Goal: Information Seeking & Learning: Learn about a topic

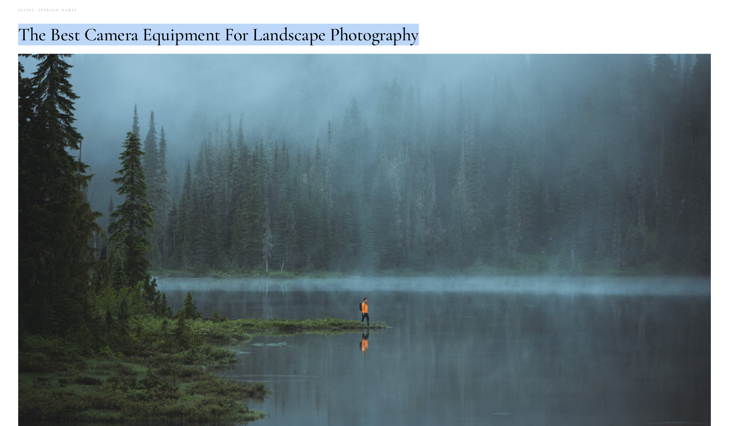
scroll to position [4, 0]
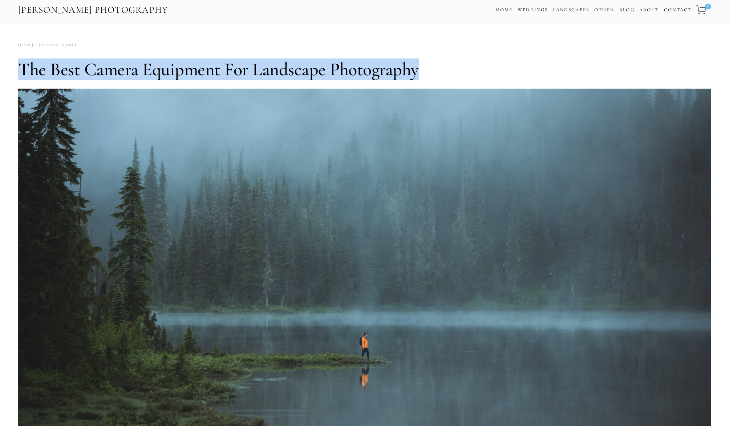
click at [433, 66] on h1 "The Best Camera Equipment for Landscape Photography" at bounding box center [364, 69] width 692 height 22
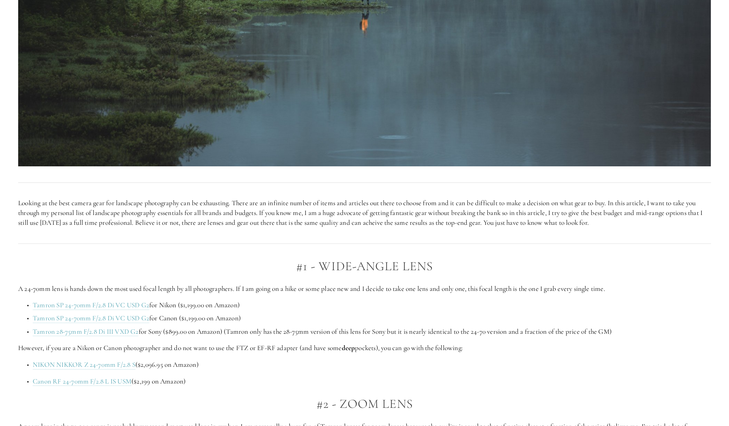
scroll to position [360, 0]
drag, startPoint x: 26, startPoint y: 290, endPoint x: 114, endPoint y: 290, distance: 87.5
click at [114, 290] on p "A 24-70mm lens is hands down the most used focal length by all photographers. I…" at bounding box center [364, 289] width 692 height 10
drag, startPoint x: 117, startPoint y: 289, endPoint x: 227, endPoint y: 291, distance: 109.7
click at [227, 291] on p "A 24-70mm lens is hands down the most used focal length by all photographers. I…" at bounding box center [364, 289] width 692 height 10
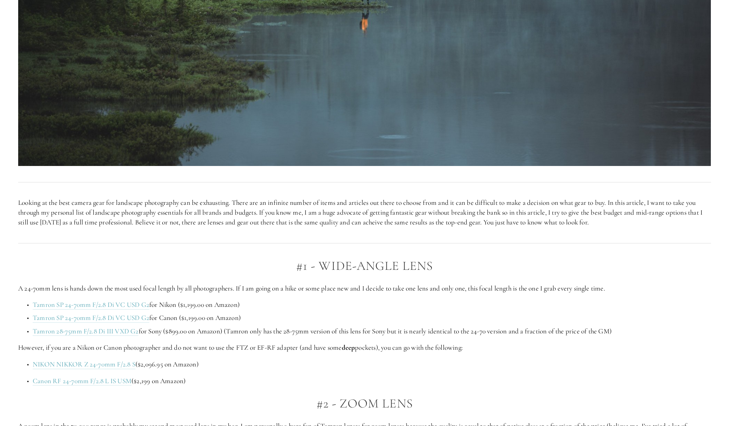
click at [239, 290] on p "A 24-70mm lens is hands down the most used focal length by all photographers. I…" at bounding box center [364, 289] width 692 height 10
drag, startPoint x: 241, startPoint y: 289, endPoint x: 304, endPoint y: 291, distance: 62.5
click at [304, 291] on p "A 24-70mm lens is hands down the most used focal length by all photographers. I…" at bounding box center [364, 289] width 692 height 10
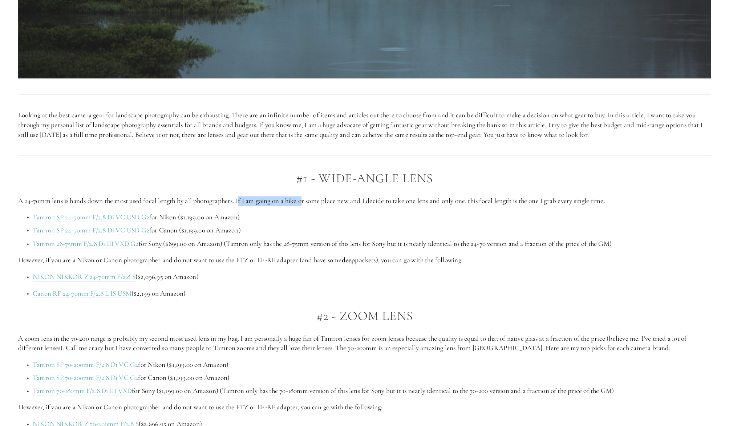
scroll to position [463, 0]
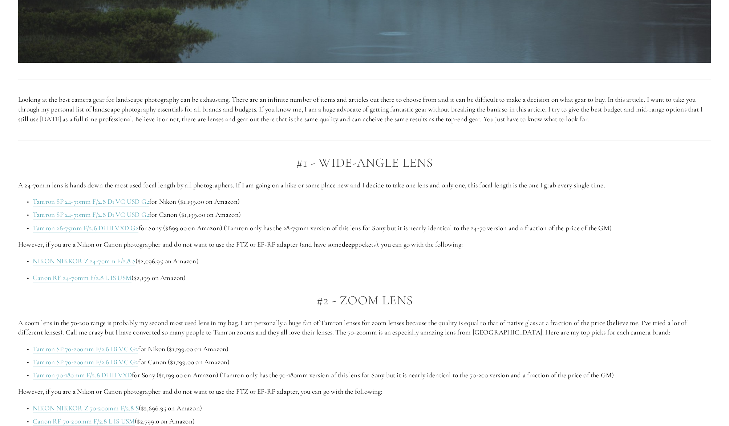
click at [318, 182] on p "A 24-70mm lens is hands down the most used focal length by all photographers. I…" at bounding box center [364, 185] width 692 height 10
drag, startPoint x: 19, startPoint y: 321, endPoint x: 154, endPoint y: 325, distance: 135.1
click at [154, 325] on p "A zoom lens in the 70-200 range is probably my second most used lens in my bag.…" at bounding box center [364, 327] width 692 height 19
click at [175, 320] on p "A zoom lens in the 70-200 range is probably my second most used lens in my bag.…" at bounding box center [364, 327] width 692 height 19
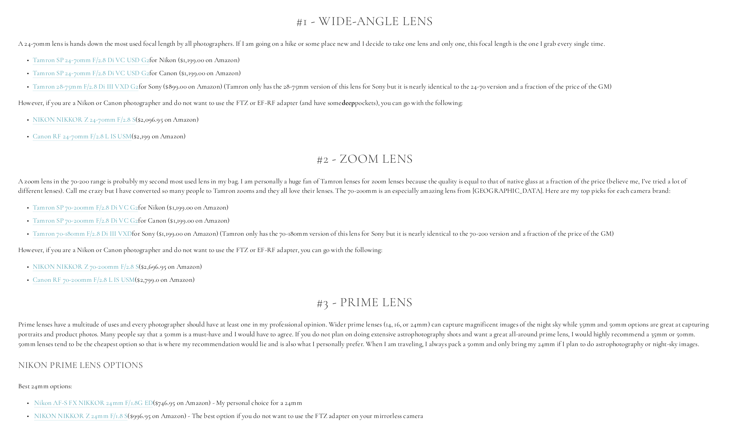
scroll to position [628, 0]
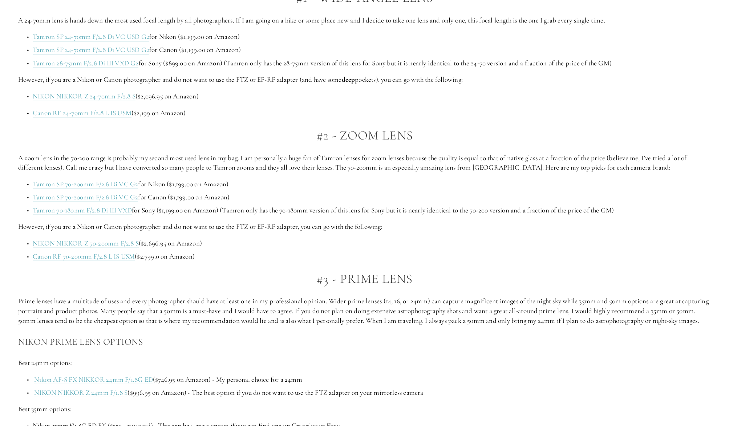
click at [169, 304] on p "Prime lenses have a multitude of uses and every photographer should have at lea…" at bounding box center [364, 310] width 692 height 29
drag, startPoint x: 334, startPoint y: 299, endPoint x: 385, endPoint y: 300, distance: 50.8
click at [385, 300] on p "Prime lenses have a multitude of uses and every photographer should have at lea…" at bounding box center [364, 310] width 692 height 29
click at [425, 301] on p "Prime lenses have a multitude of uses and every photographer should have at lea…" at bounding box center [364, 310] width 692 height 29
click at [388, 301] on p "Prime lenses have a multitude of uses and every photographer should have at lea…" at bounding box center [364, 310] width 692 height 29
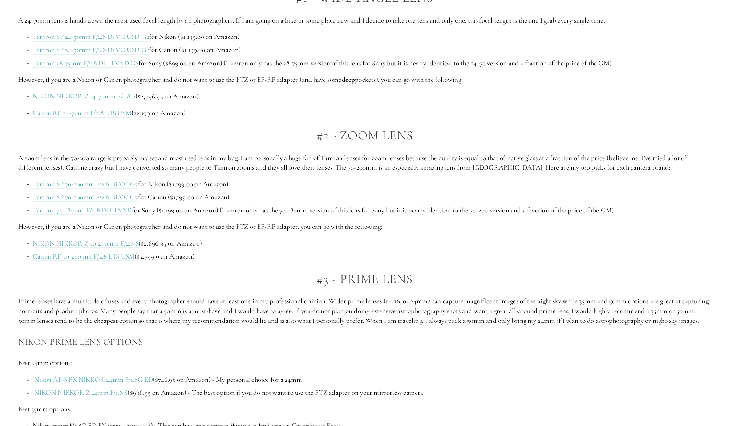
click at [402, 301] on p "Prime lenses have a multitude of uses and every photographer should have at lea…" at bounding box center [364, 310] width 692 height 29
click at [410, 301] on p "Prime lenses have a multitude of uses and every photographer should have at lea…" at bounding box center [364, 310] width 692 height 29
click at [468, 301] on p "Prime lenses have a multitude of uses and every photographer should have at lea…" at bounding box center [364, 310] width 692 height 29
click at [412, 314] on p "Prime lenses have a multitude of uses and every photographer should have at lea…" at bounding box center [364, 310] width 692 height 29
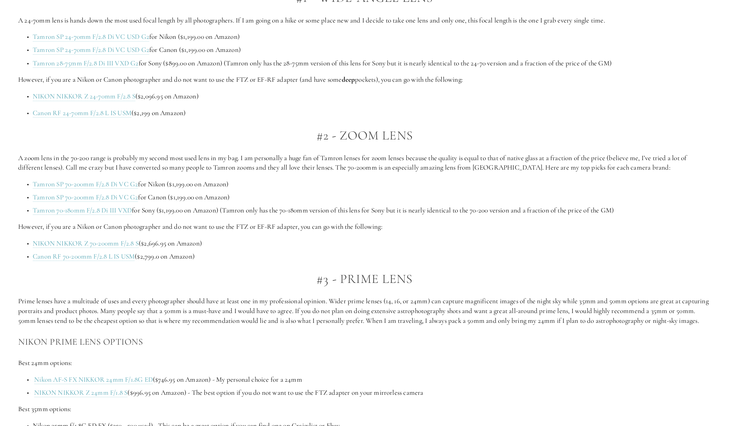
click at [378, 309] on p "Prime lenses have a multitude of uses and every photographer should have at lea…" at bounding box center [364, 310] width 692 height 29
drag, startPoint x: 387, startPoint y: 310, endPoint x: 433, endPoint y: 313, distance: 46.2
click at [433, 313] on p "Prime lenses have a multitude of uses and every photographer should have at lea…" at bounding box center [364, 310] width 692 height 29
click at [443, 313] on p "Prime lenses have a multitude of uses and every photographer should have at lea…" at bounding box center [364, 310] width 692 height 29
drag, startPoint x: 432, startPoint y: 310, endPoint x: 461, endPoint y: 311, distance: 29.8
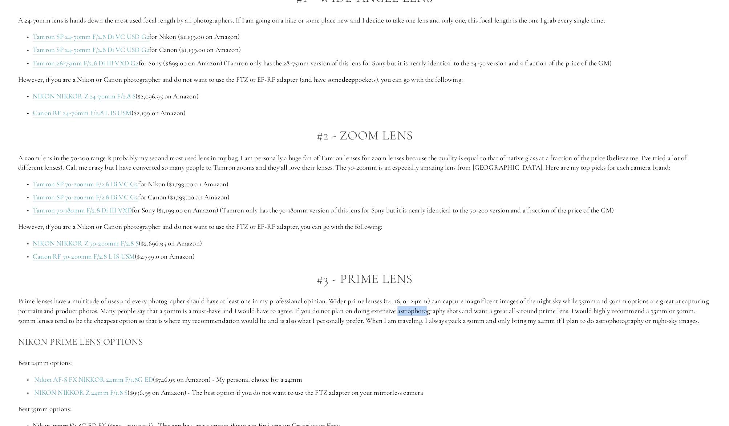
click at [461, 311] on p "Prime lenses have a multitude of uses and every photographer should have at lea…" at bounding box center [364, 310] width 692 height 29
click at [433, 310] on p "Prime lenses have a multitude of uses and every photographer should have at lea…" at bounding box center [364, 310] width 692 height 29
drag, startPoint x: 434, startPoint y: 310, endPoint x: 465, endPoint y: 310, distance: 30.9
click at [465, 310] on p "Prime lenses have a multitude of uses and every photographer should have at lea…" at bounding box center [364, 310] width 692 height 29
click at [438, 312] on p "Prime lenses have a multitude of uses and every photographer should have at lea…" at bounding box center [364, 310] width 692 height 29
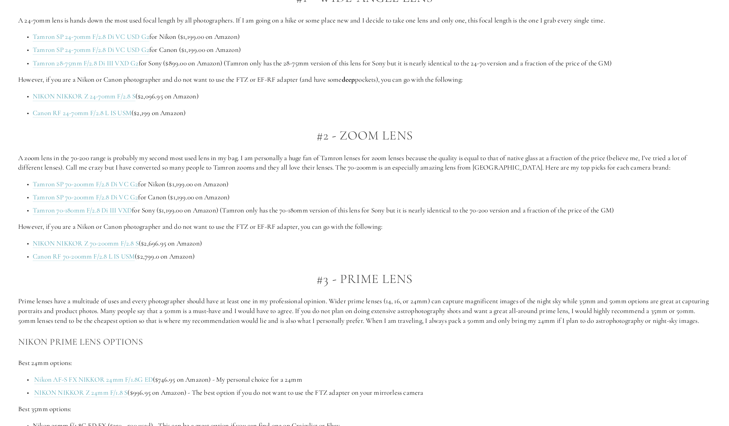
click at [429, 310] on p "Prime lenses have a multitude of uses and every photographer should have at lea…" at bounding box center [364, 310] width 692 height 29
drag, startPoint x: 432, startPoint y: 311, endPoint x: 563, endPoint y: 328, distance: 132.5
click at [563, 325] on p "Prime lenses have a multitude of uses and every photographer should have at lea…" at bounding box center [364, 310] width 692 height 29
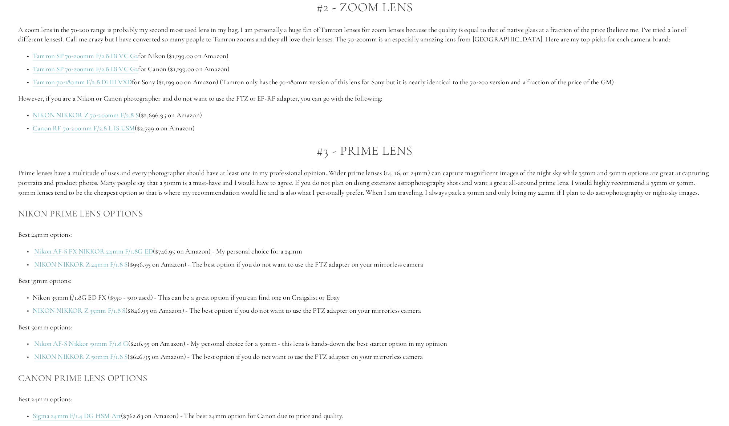
scroll to position [759, 0]
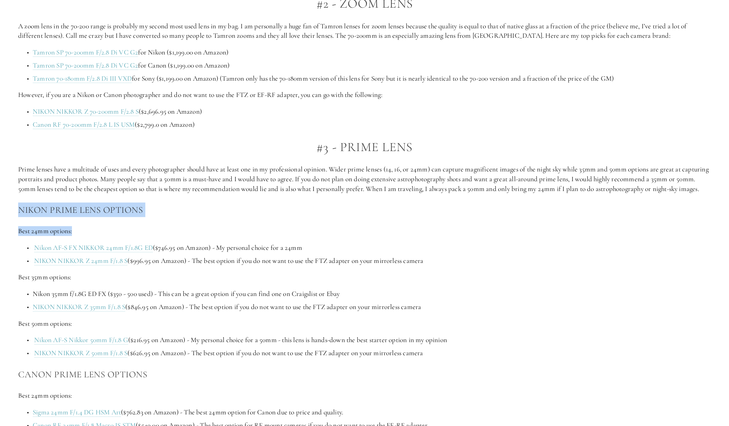
drag, startPoint x: 19, startPoint y: 219, endPoint x: 146, endPoint y: 243, distance: 129.2
click at [44, 217] on h3 "Nikon Prime Lens Options" at bounding box center [364, 210] width 692 height 15
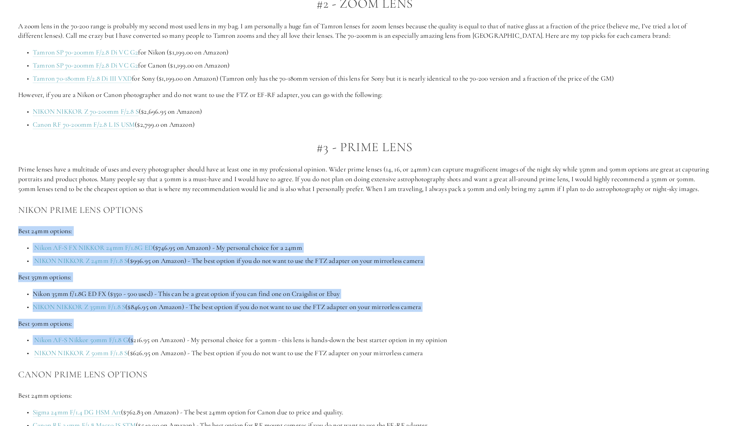
drag, startPoint x: 20, startPoint y: 240, endPoint x: 133, endPoint y: 347, distance: 155.4
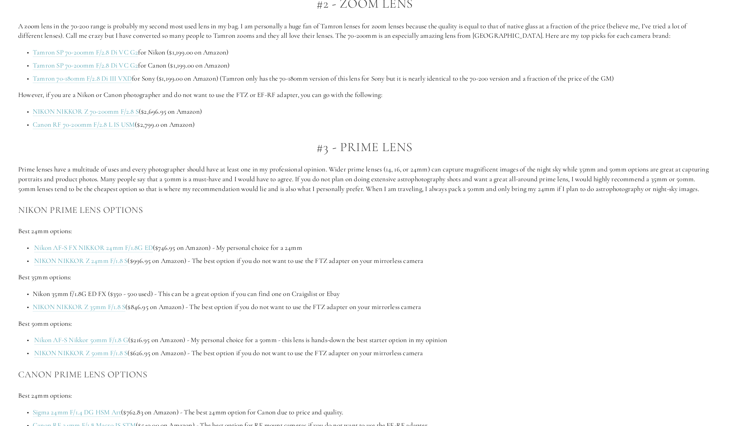
click at [166, 377] on h3 "Canon Prime Lens Options" at bounding box center [364, 374] width 692 height 15
drag, startPoint x: 428, startPoint y: 367, endPoint x: 20, endPoint y: 240, distance: 428.1
drag, startPoint x: 21, startPoint y: 217, endPoint x: 432, endPoint y: 363, distance: 436.7
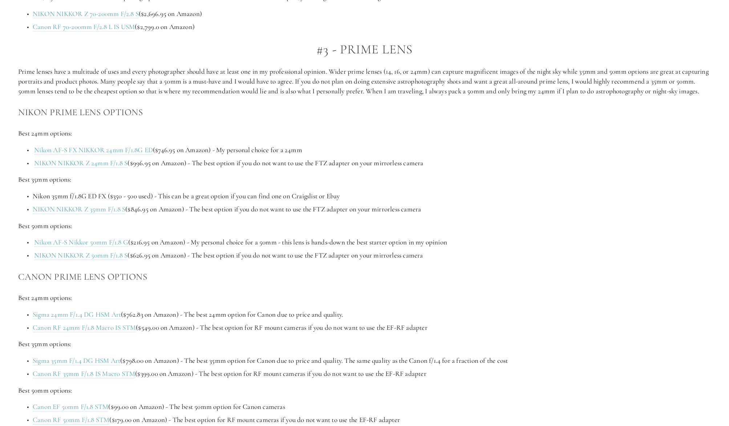
scroll to position [860, 0]
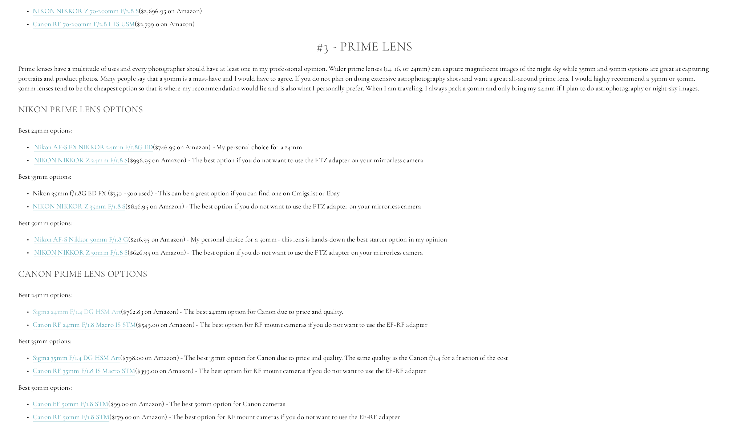
click at [69, 316] on link "Sigma 24mm F/1.4 DG HSM Art" at bounding box center [77, 311] width 88 height 9
click at [427, 244] on p "Nikon AF-S Nikkor 50mm F/1.8 G ($216.95 on Amazon) - My personal choice for a 5…" at bounding box center [372, 240] width 678 height 10
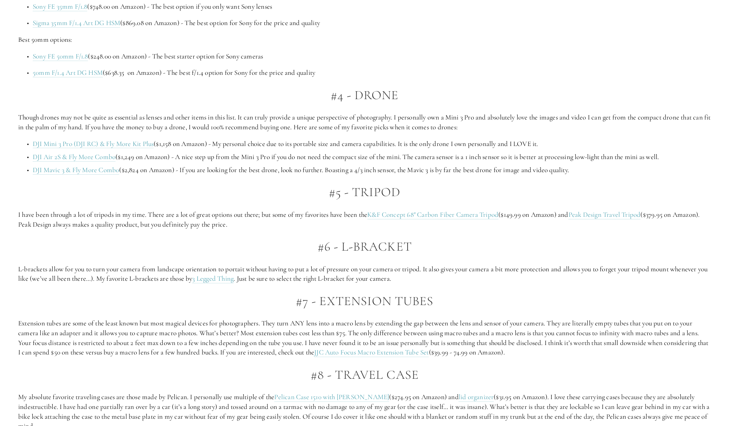
scroll to position [1399, 0]
